Goal: Task Accomplishment & Management: Use online tool/utility

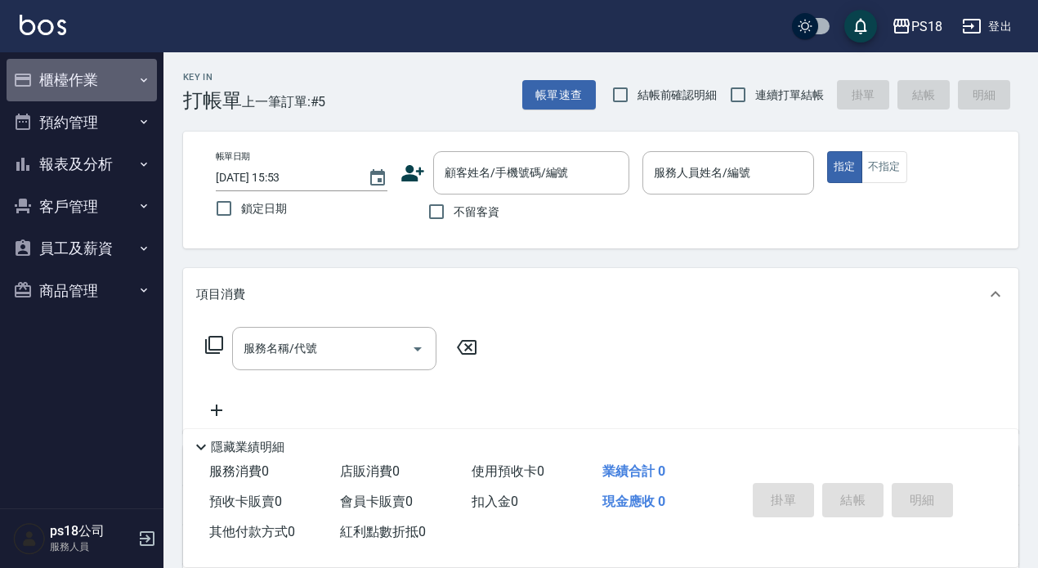
click at [110, 76] on button "櫃檯作業" at bounding box center [82, 80] width 150 height 43
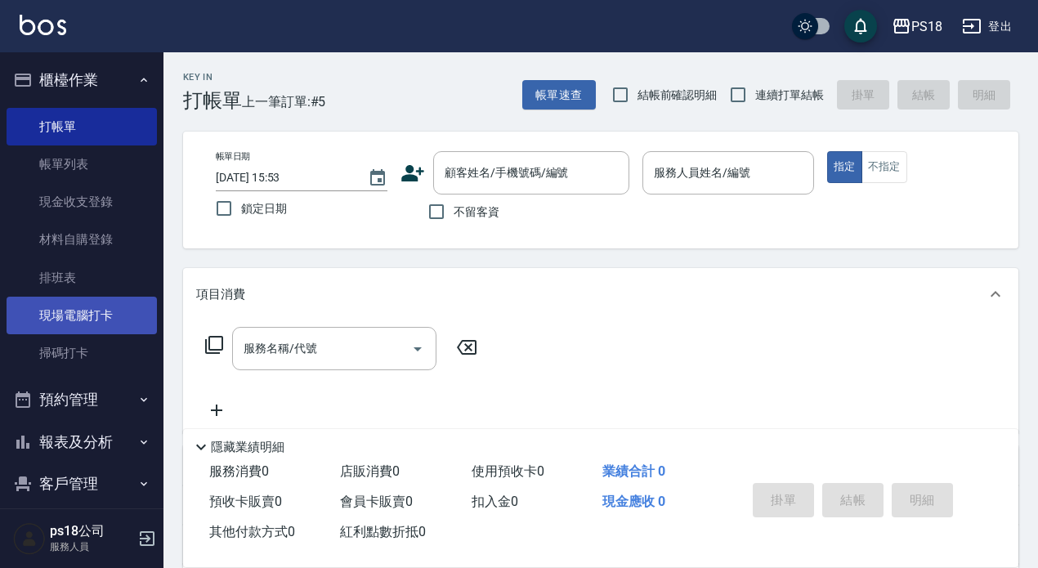
click at [102, 308] on link "現場電腦打卡" at bounding box center [82, 316] width 150 height 38
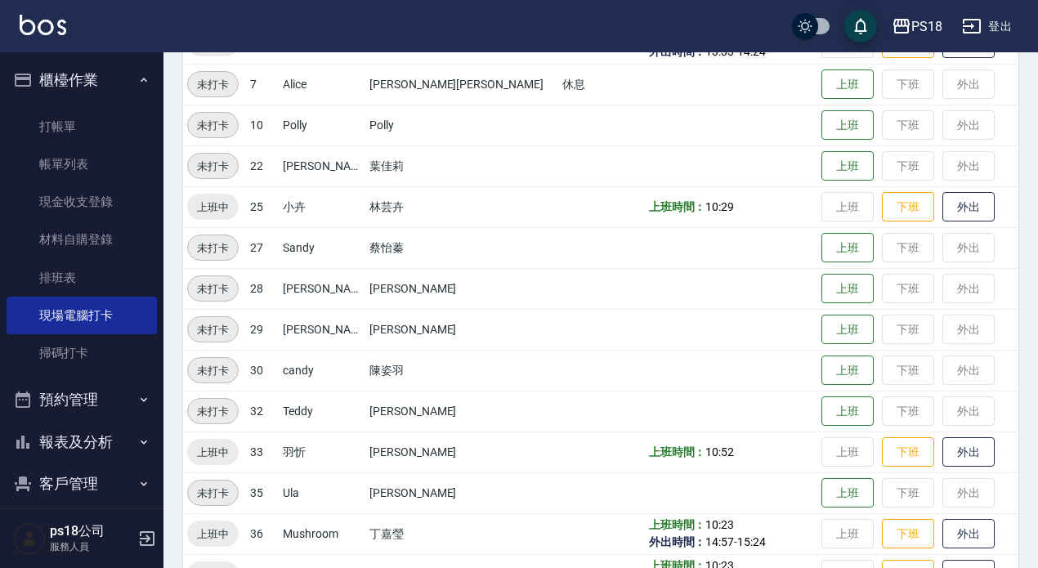
scroll to position [327, 0]
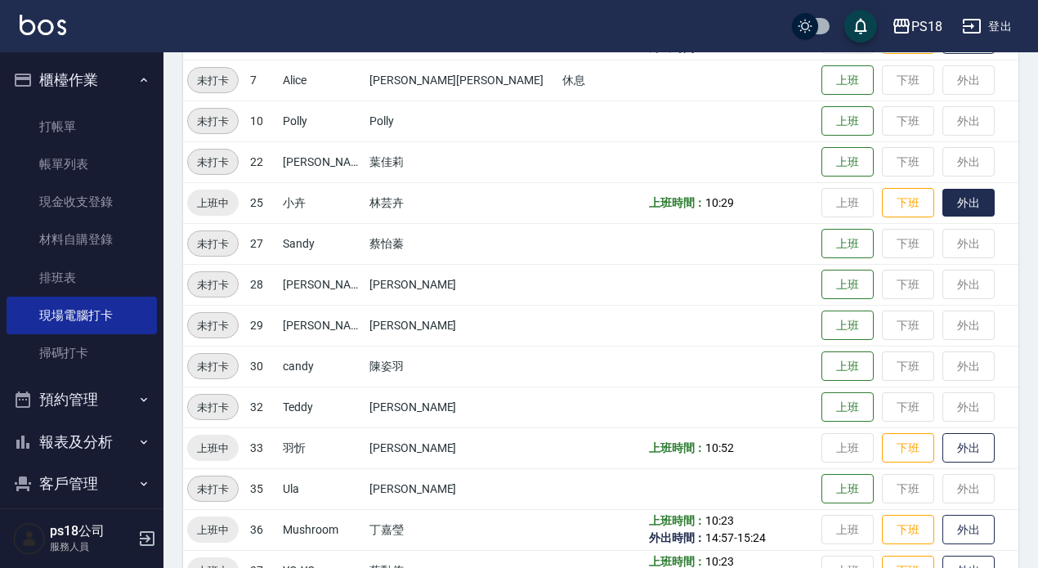
click at [943, 200] on button "外出" at bounding box center [969, 203] width 52 height 29
click at [943, 210] on button "歸來" at bounding box center [969, 203] width 52 height 29
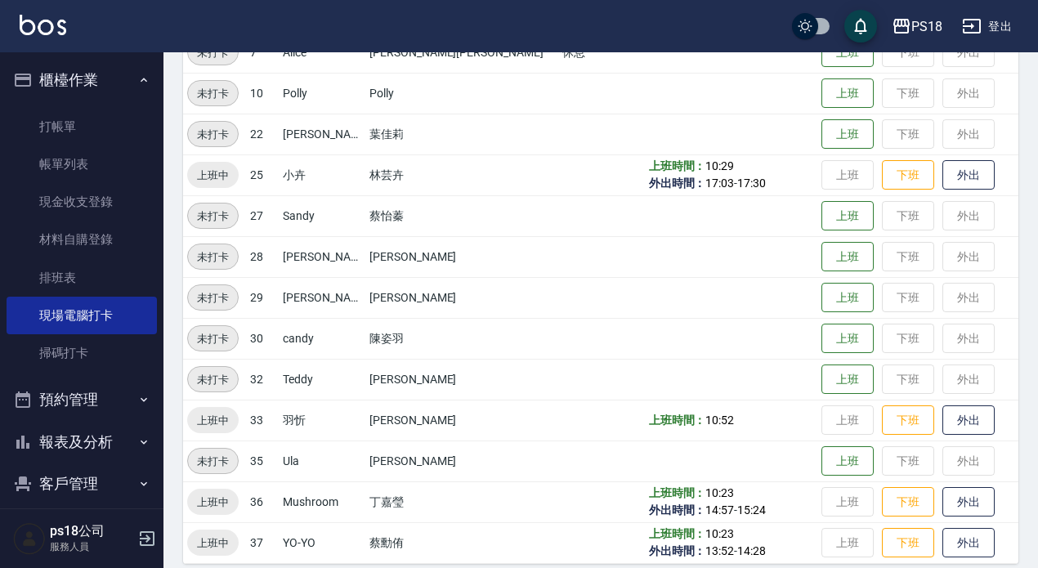
scroll to position [370, 0]
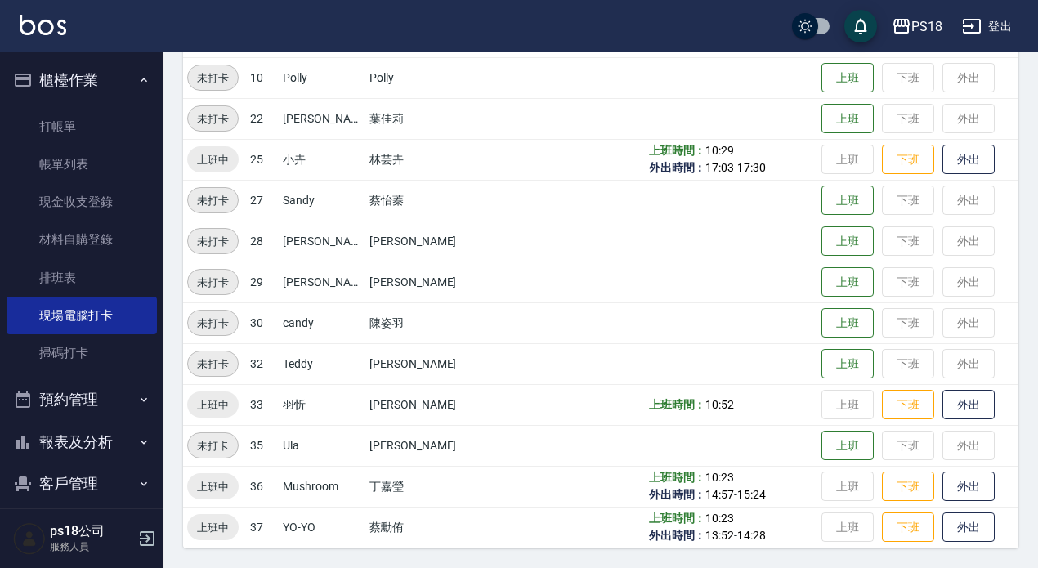
click at [101, 453] on button "報表及分析" at bounding box center [82, 442] width 150 height 43
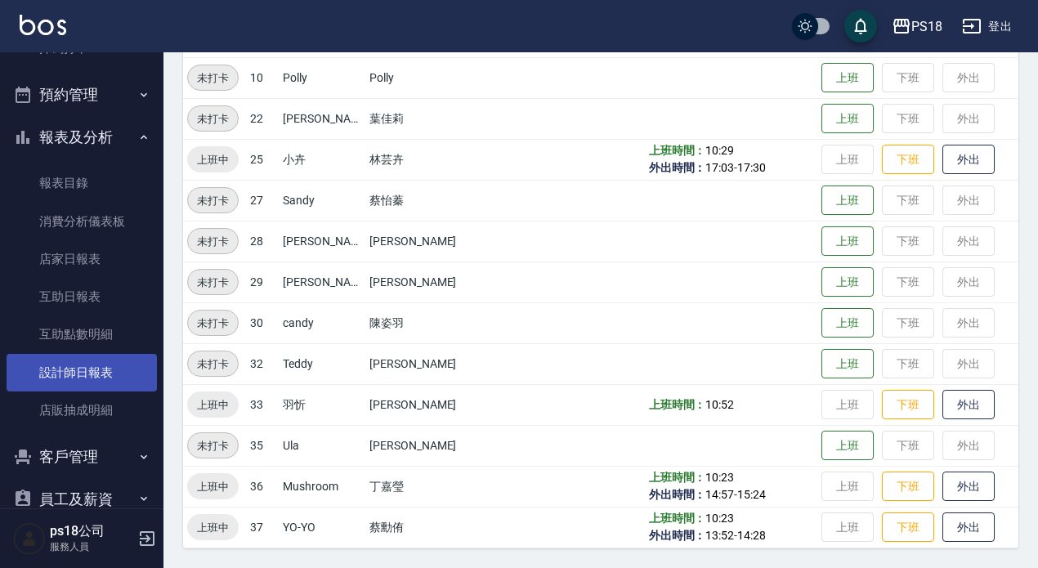
scroll to position [379, 0]
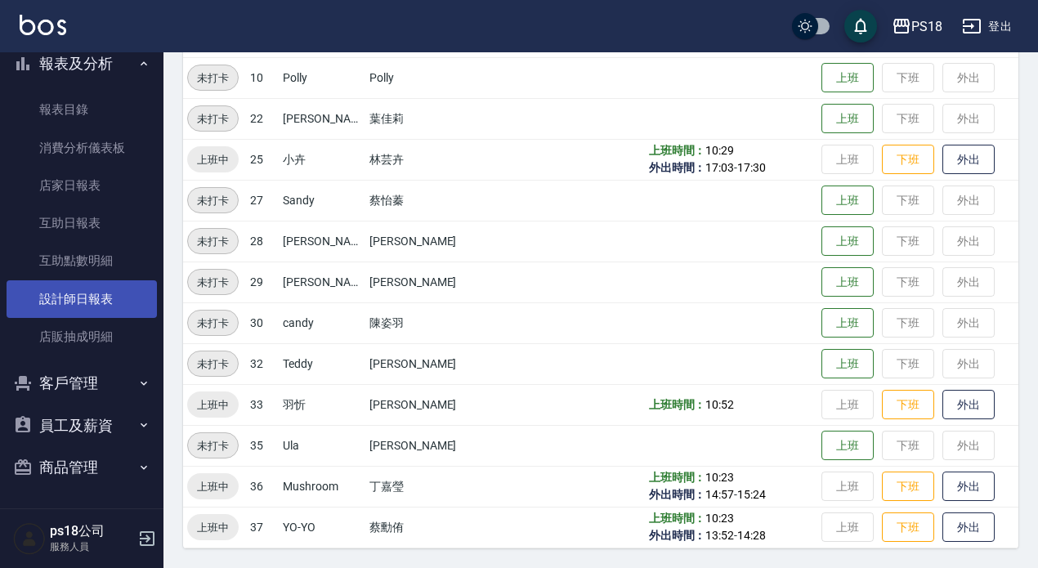
click at [76, 301] on link "設計師日報表" at bounding box center [82, 299] width 150 height 38
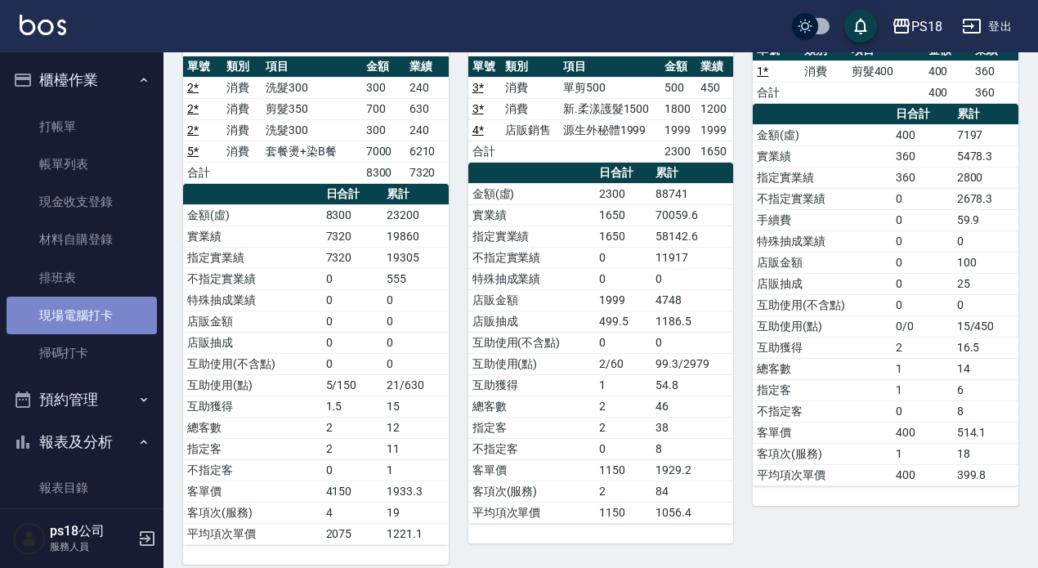
click at [82, 307] on link "現場電腦打卡" at bounding box center [82, 316] width 150 height 38
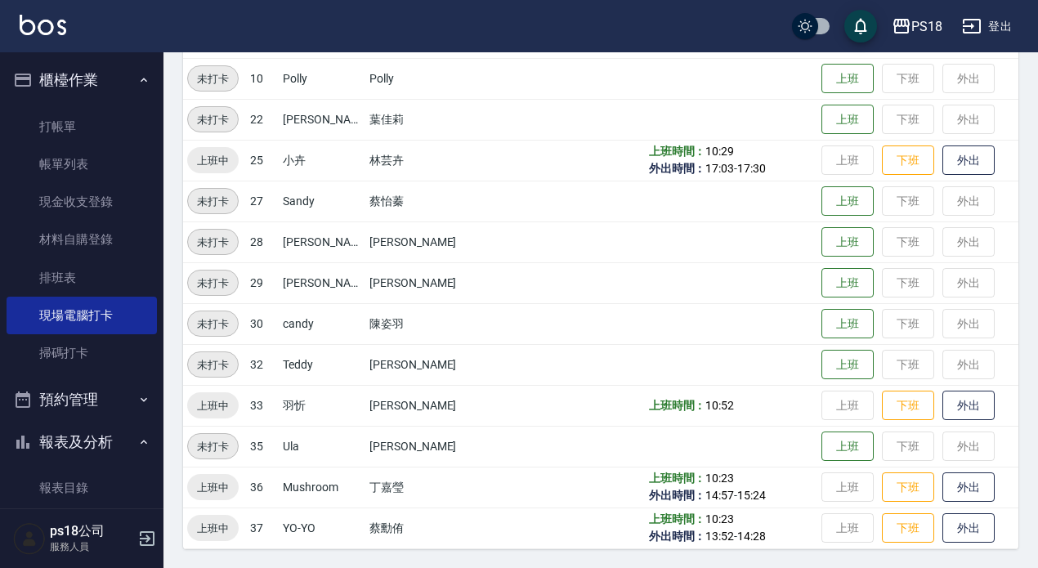
scroll to position [370, 0]
click at [948, 404] on button "外出" at bounding box center [969, 405] width 52 height 29
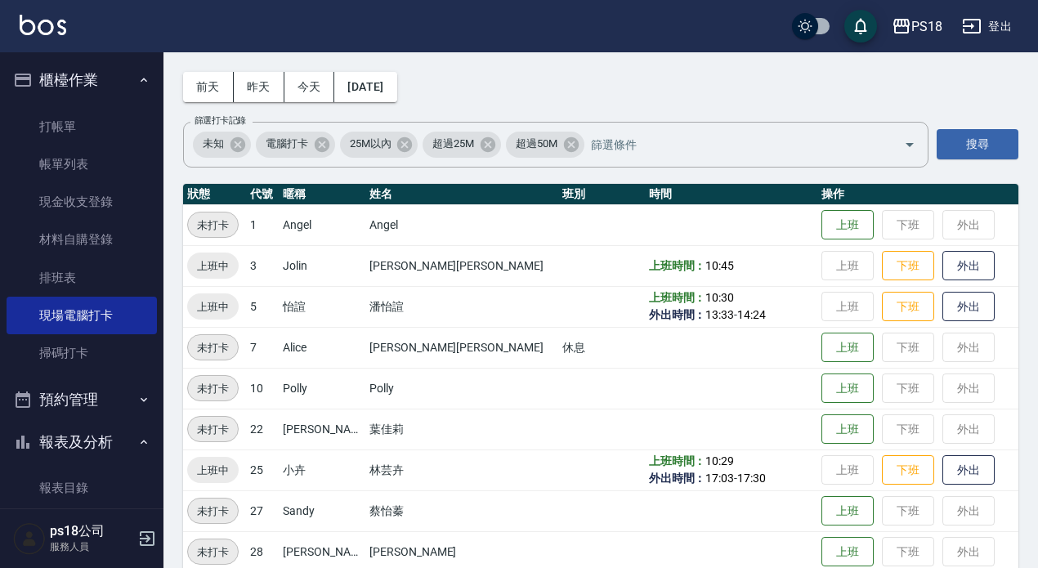
scroll to position [43, 0]
